Goal: Information Seeking & Learning: Find specific fact

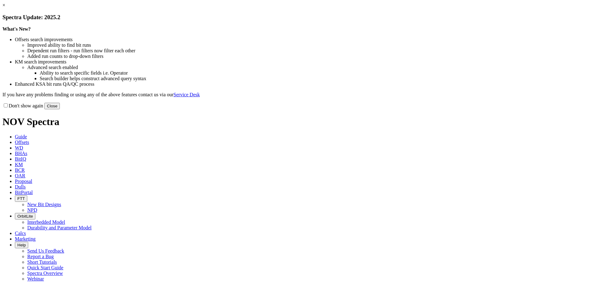
drag, startPoint x: 420, startPoint y: 167, endPoint x: 340, endPoint y: 136, distance: 86.3
click at [60, 109] on button "Close" at bounding box center [51, 106] width 15 height 7
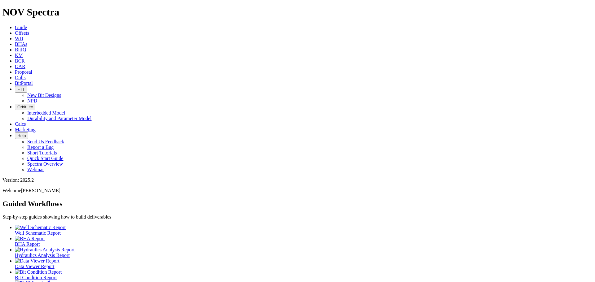
click at [15, 30] on icon at bounding box center [15, 32] width 0 height 5
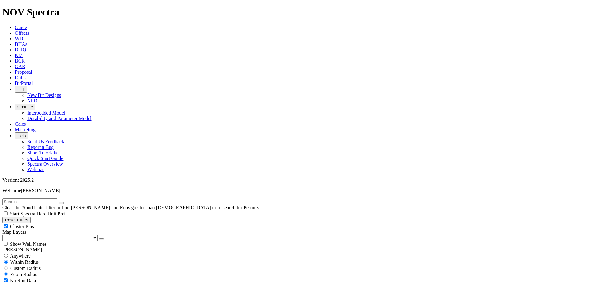
click at [60, 223] on div "Cluster Pins" at bounding box center [297, 226] width 590 height 6
checkbox input "false"
click at [31, 235] on select "US Counties [GEOGRAPHIC_DATA], [GEOGRAPHIC_DATA] [GEOGRAPHIC_DATA], [GEOGRAPHIC…" at bounding box center [49, 238] width 95 height 6
click at [5, 235] on select "US Counties [GEOGRAPHIC_DATA], [GEOGRAPHIC_DATA] [GEOGRAPHIC_DATA], [GEOGRAPHIC…" at bounding box center [49, 238] width 95 height 6
click at [21, 199] on input "text" at bounding box center [29, 202] width 55 height 7
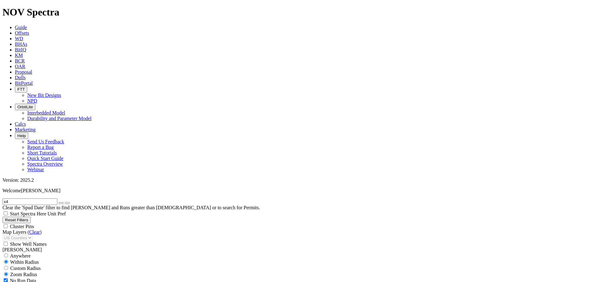
scroll to position [145, 0]
type input "x4"
select select "9.875"
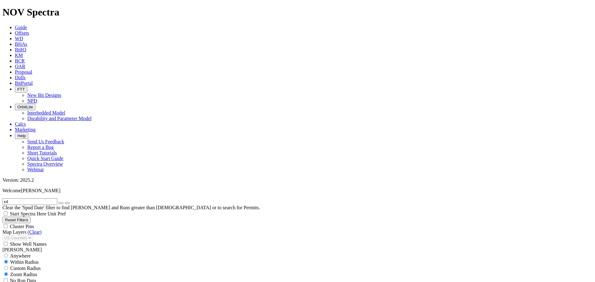
checkbox input "false"
select select "? number:9.875 ?"
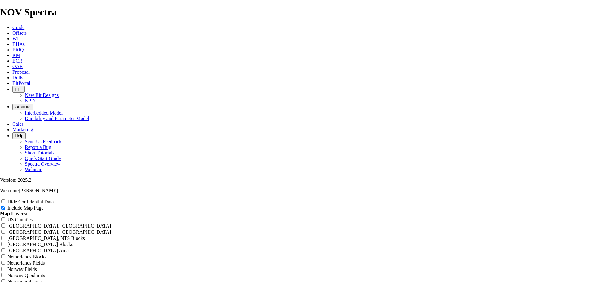
scroll to position [867, 0]
drag, startPoint x: 161, startPoint y: 243, endPoint x: 167, endPoint y: 242, distance: 6.6
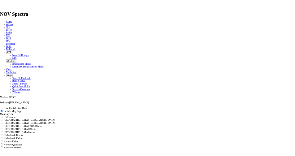
scroll to position [1036, 0]
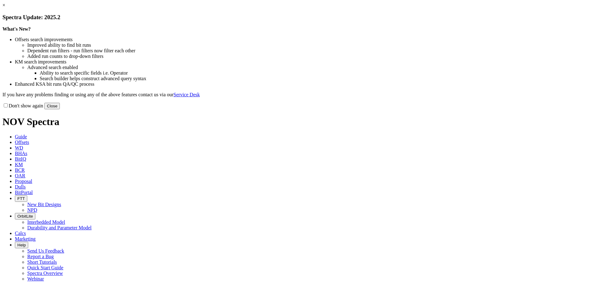
drag, startPoint x: 426, startPoint y: 172, endPoint x: 227, endPoint y: 103, distance: 210.2
click at [60, 109] on button "Close" at bounding box center [51, 106] width 15 height 7
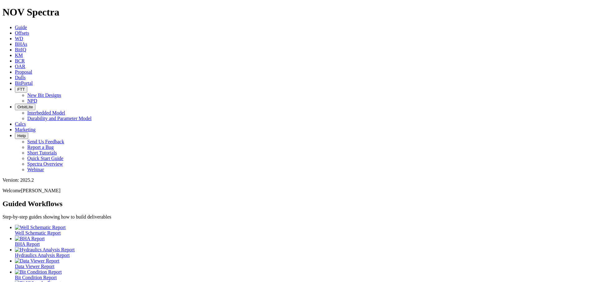
click at [29, 30] on span "Offsets" at bounding box center [22, 32] width 14 height 5
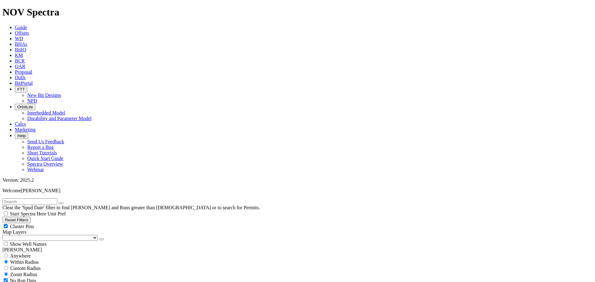
click at [36, 199] on input "text" at bounding box center [29, 202] width 55 height 7
click at [32, 199] on input "text" at bounding box center [29, 202] width 55 height 7
type input "x4"
click at [60, 223] on div "Cluster Pins" at bounding box center [297, 226] width 590 height 6
checkbox input "false"
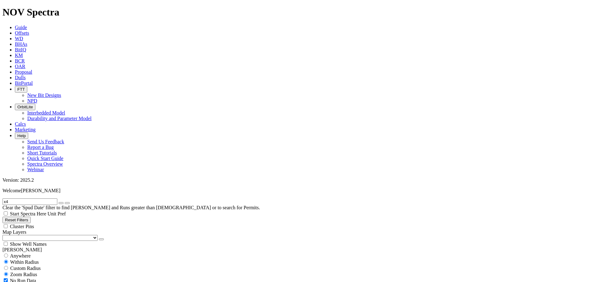
click at [29, 235] on select "US Counties [GEOGRAPHIC_DATA], [GEOGRAPHIC_DATA] [GEOGRAPHIC_DATA], [GEOGRAPHIC…" at bounding box center [49, 238] width 95 height 6
click at [5, 235] on select "US Counties [GEOGRAPHIC_DATA], [GEOGRAPHIC_DATA] [GEOGRAPHIC_DATA], [GEOGRAPHIC…" at bounding box center [49, 238] width 95 height 6
select select "9.875"
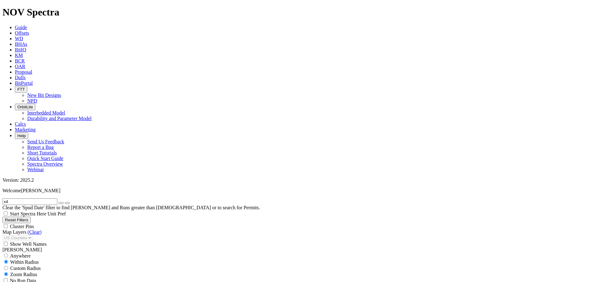
checkbox input "false"
select select "? number:9.875 ?"
drag, startPoint x: 16, startPoint y: 27, endPoint x: 0, endPoint y: 27, distance: 15.8
click at [2, 199] on form "x4" at bounding box center [297, 202] width 590 height 7
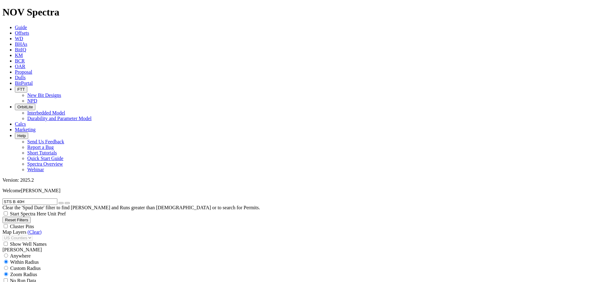
type input "STS B 40H"
select select
drag, startPoint x: 33, startPoint y: 28, endPoint x: 0, endPoint y: 29, distance: 33.4
click at [2, 199] on form "STS B 40H" at bounding box center [297, 202] width 590 height 7
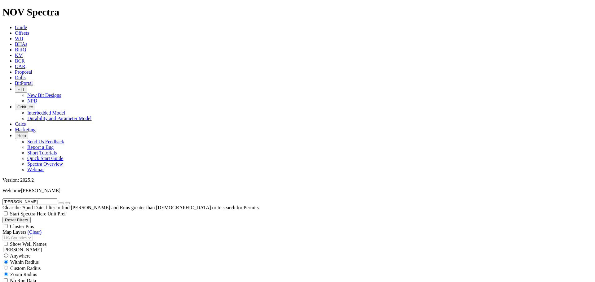
type input "[PERSON_NAME]"
click at [65, 202] on button "submit" at bounding box center [67, 203] width 5 height 2
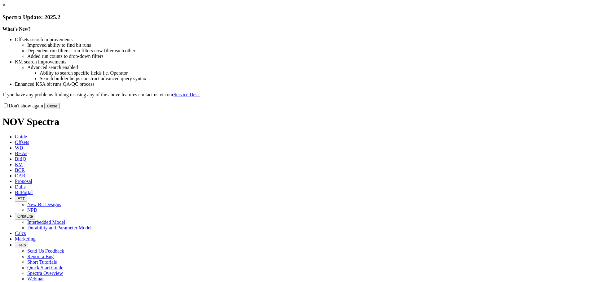
click at [60, 109] on button "Close" at bounding box center [51, 106] width 15 height 7
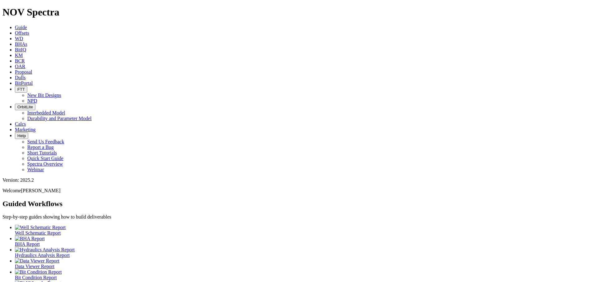
click at [29, 30] on span "Offsets" at bounding box center [22, 32] width 14 height 5
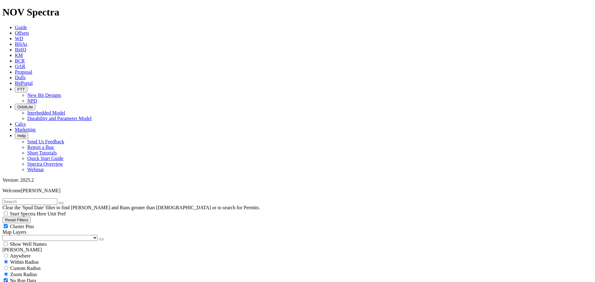
click at [63, 223] on div "Cluster Pins" at bounding box center [297, 226] width 590 height 6
checkbox input "false"
click at [28, 235] on select "US Counties [GEOGRAPHIC_DATA], [GEOGRAPHIC_DATA] [GEOGRAPHIC_DATA], [GEOGRAPHIC…" at bounding box center [49, 238] width 95 height 6
click at [5, 235] on select "US Counties [GEOGRAPHIC_DATA], [GEOGRAPHIC_DATA] [GEOGRAPHIC_DATA], [GEOGRAPHIC…" at bounding box center [49, 238] width 95 height 6
click at [26, 199] on input "text" at bounding box center [29, 202] width 55 height 7
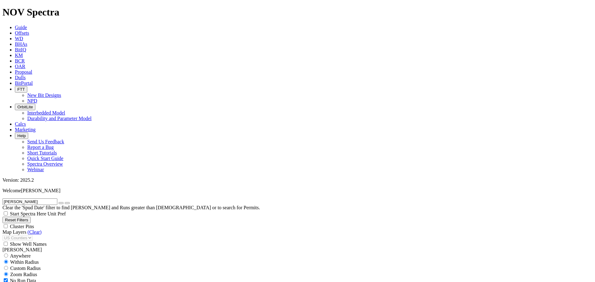
drag, startPoint x: 98, startPoint y: 25, endPoint x: 145, endPoint y: 55, distance: 55.5
click at [70, 202] on button "submit" at bounding box center [67, 203] width 5 height 2
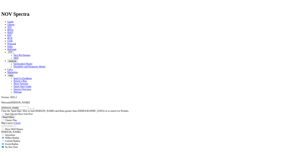
scroll to position [181, 0]
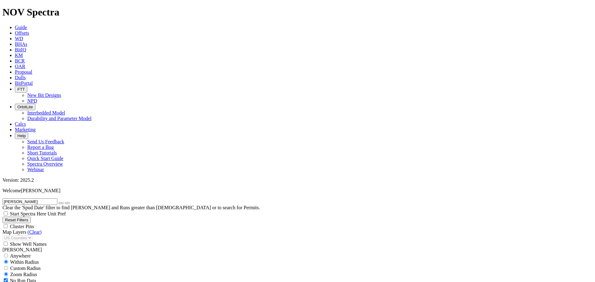
scroll to position [181, 0]
drag, startPoint x: 6, startPoint y: 26, endPoint x: 0, endPoint y: 24, distance: 6.3
click at [2, 199] on form "alice may" at bounding box center [297, 202] width 590 height 7
type input "a318494"
click at [65, 202] on button "submit" at bounding box center [67, 203] width 5 height 2
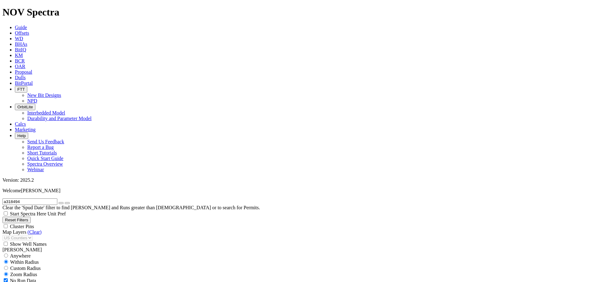
scroll to position [142, 0]
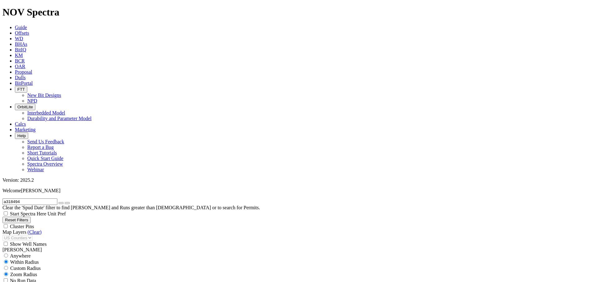
checkbox input "false"
